Goal: Book appointment/travel/reservation

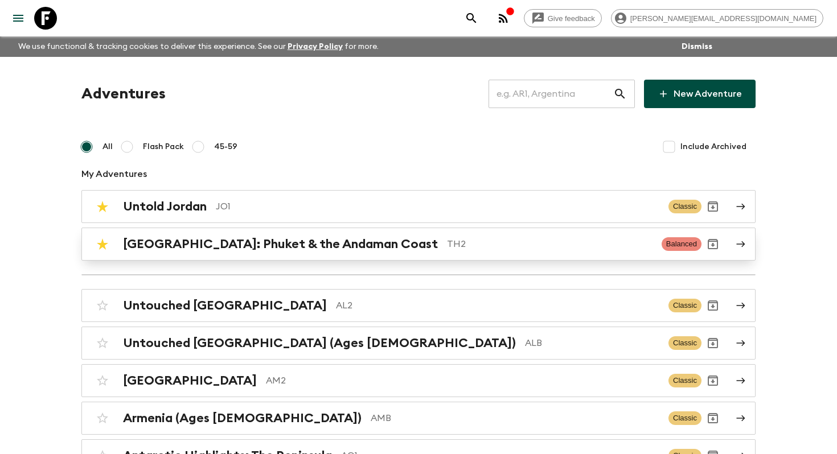
click at [447, 243] on p "TH2" at bounding box center [549, 244] width 205 height 14
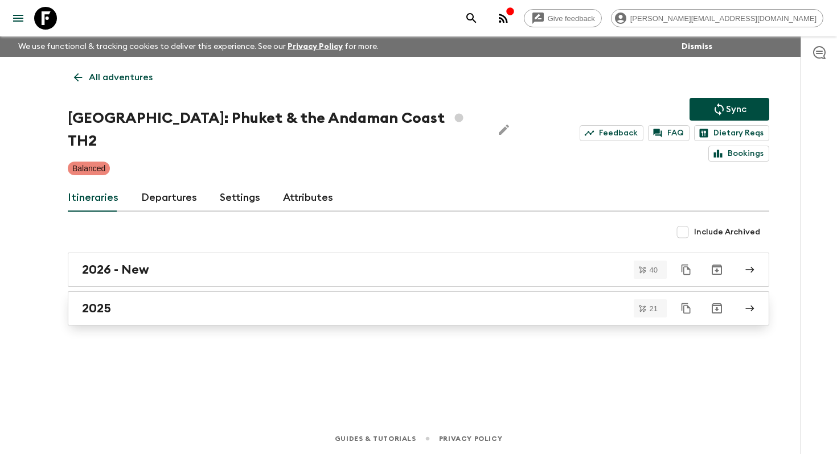
click at [157, 301] on div "2025" at bounding box center [407, 308] width 651 height 15
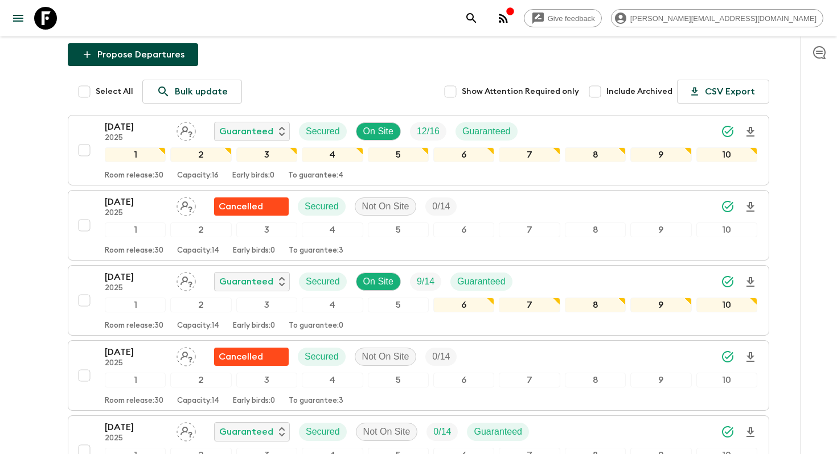
scroll to position [691, 0]
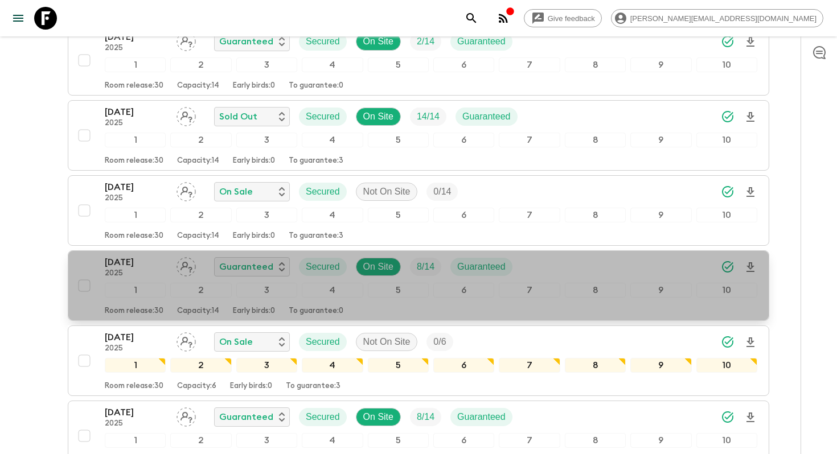
click at [143, 269] on p "[DATE]" at bounding box center [136, 263] width 63 height 14
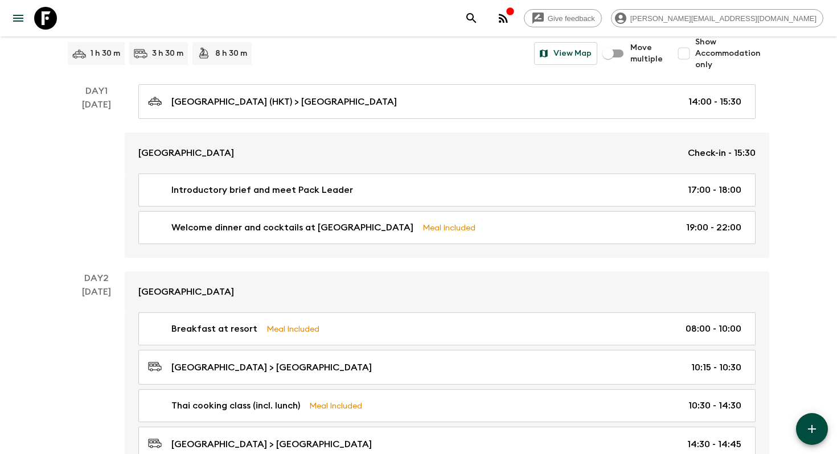
scroll to position [1977, 0]
